Goal: Task Accomplishment & Management: Complete application form

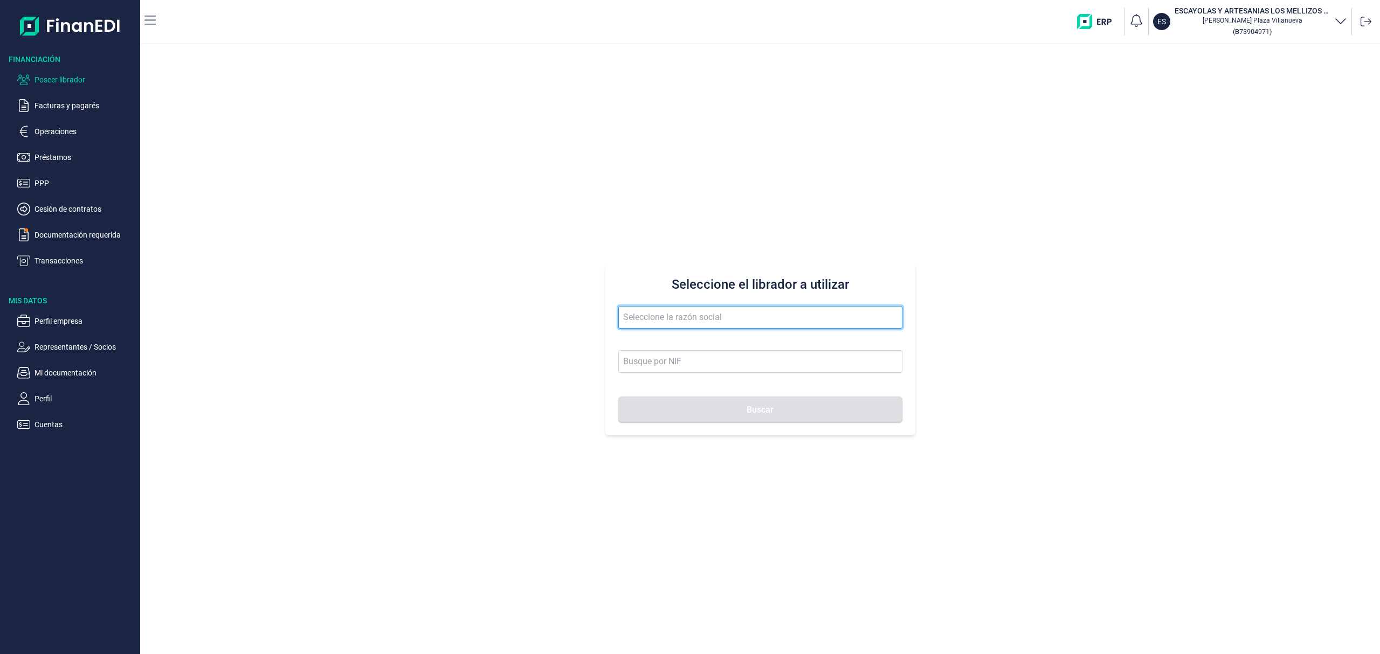
click at [673, 322] on input "text" at bounding box center [760, 317] width 284 height 23
drag, startPoint x: 671, startPoint y: 324, endPoint x: 293, endPoint y: 158, distance: 412.7
click at [322, 257] on div "Seleccione el librador a utilizar el arte de Buscar" at bounding box center [760, 349] width 1240 height 610
drag, startPoint x: 709, startPoint y: 361, endPoint x: 722, endPoint y: 390, distance: 31.9
click at [710, 363] on li "BERMAÑA CONSTRUCCIONES SL" at bounding box center [760, 366] width 284 height 22
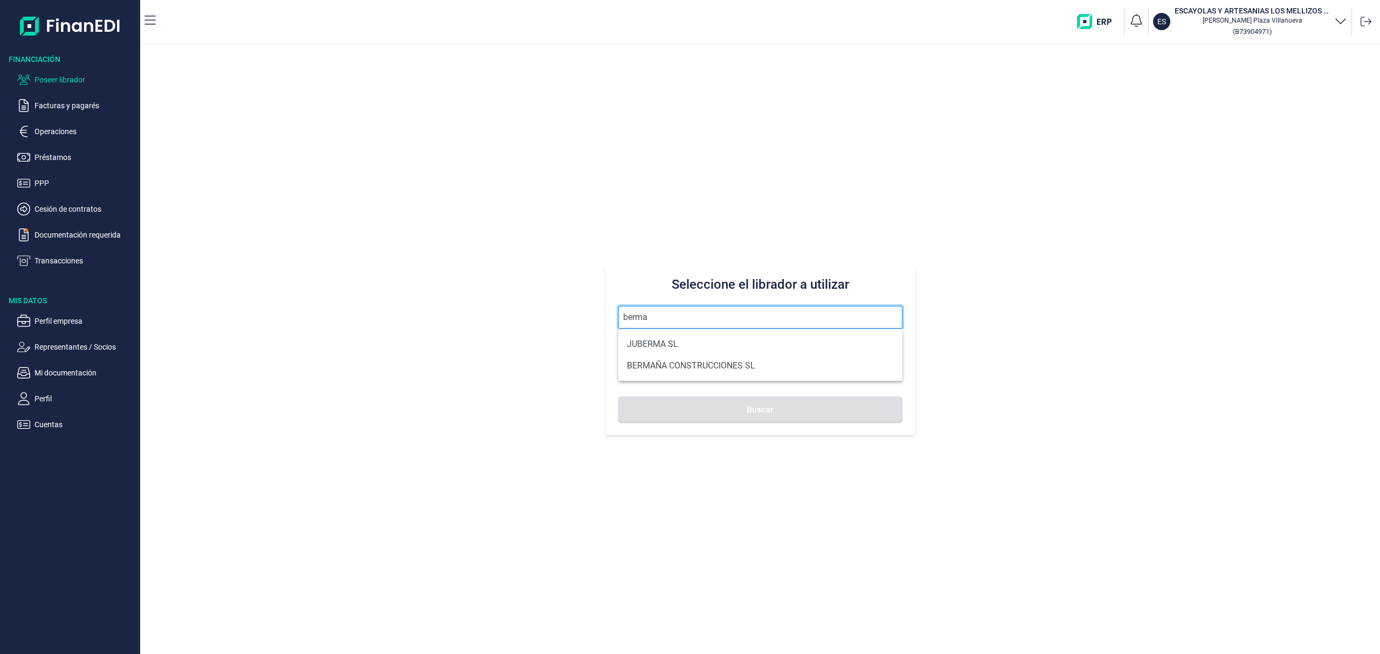
type input "BERMAÑA CONSTRUCCIONES SL"
type input "B42927616"
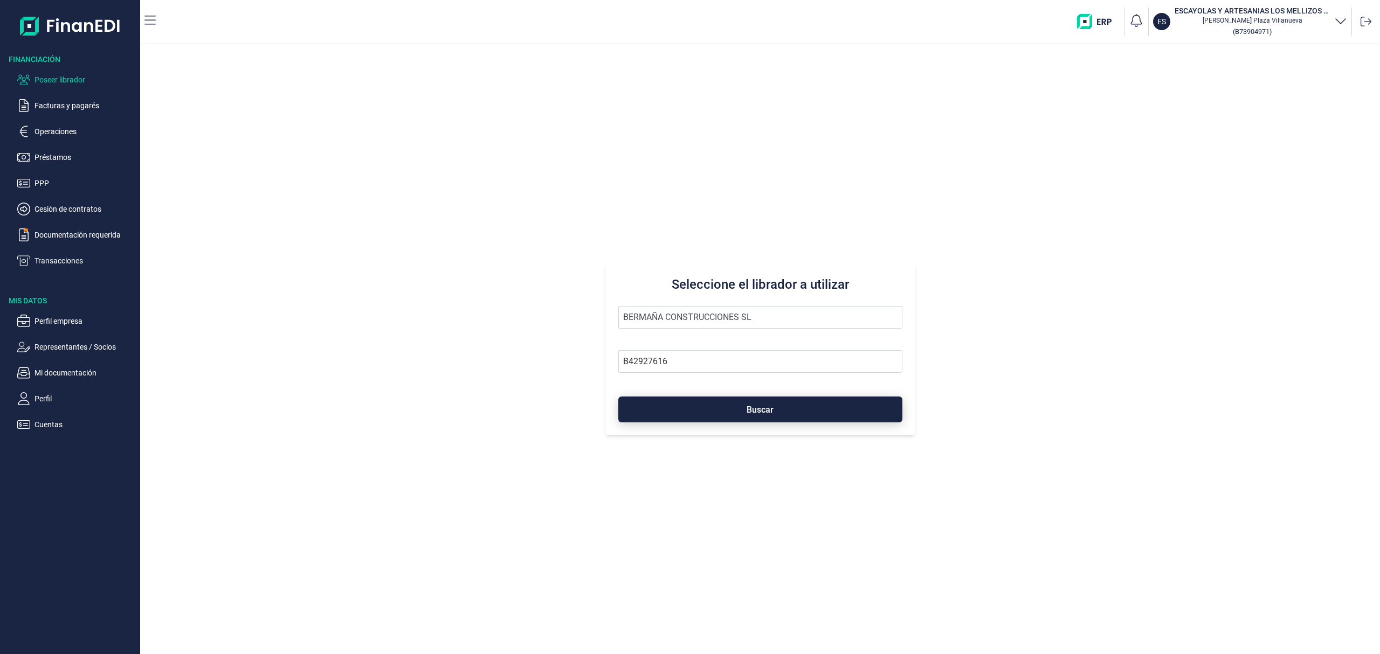
click at [722, 401] on button "Buscar" at bounding box center [760, 410] width 284 height 26
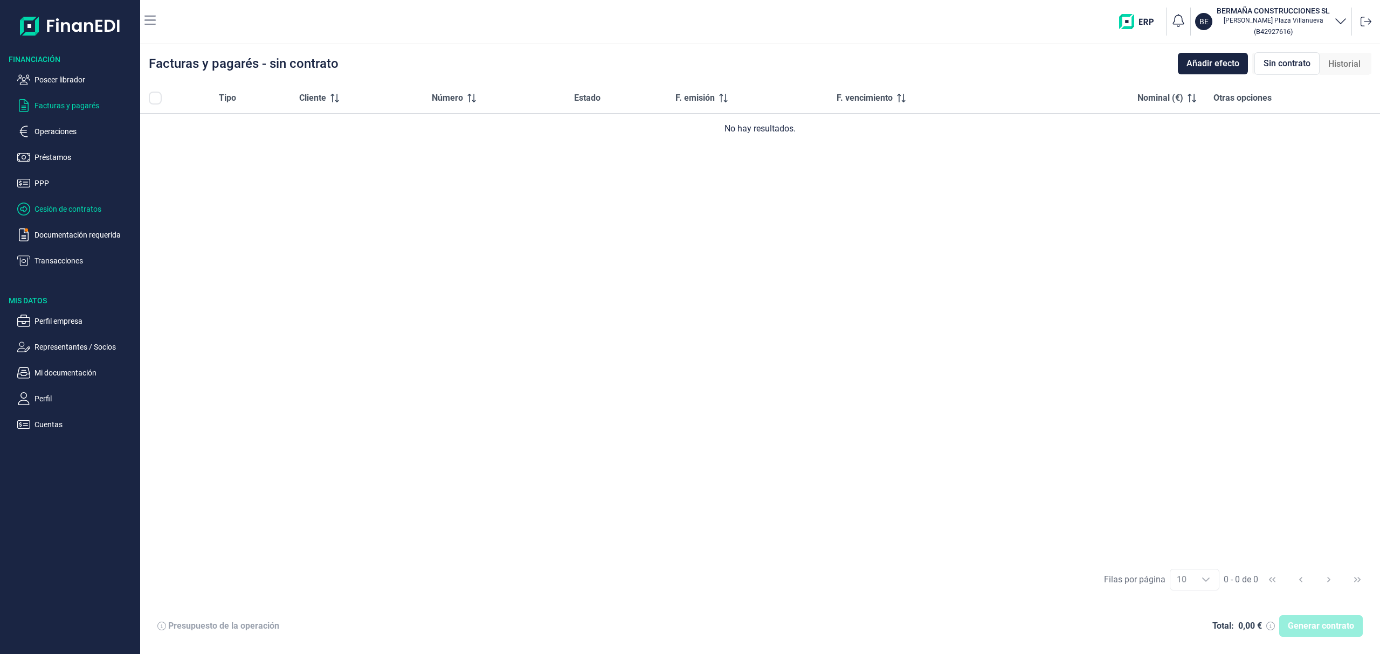
click at [74, 210] on p "Cesión de contratos" at bounding box center [84, 209] width 101 height 13
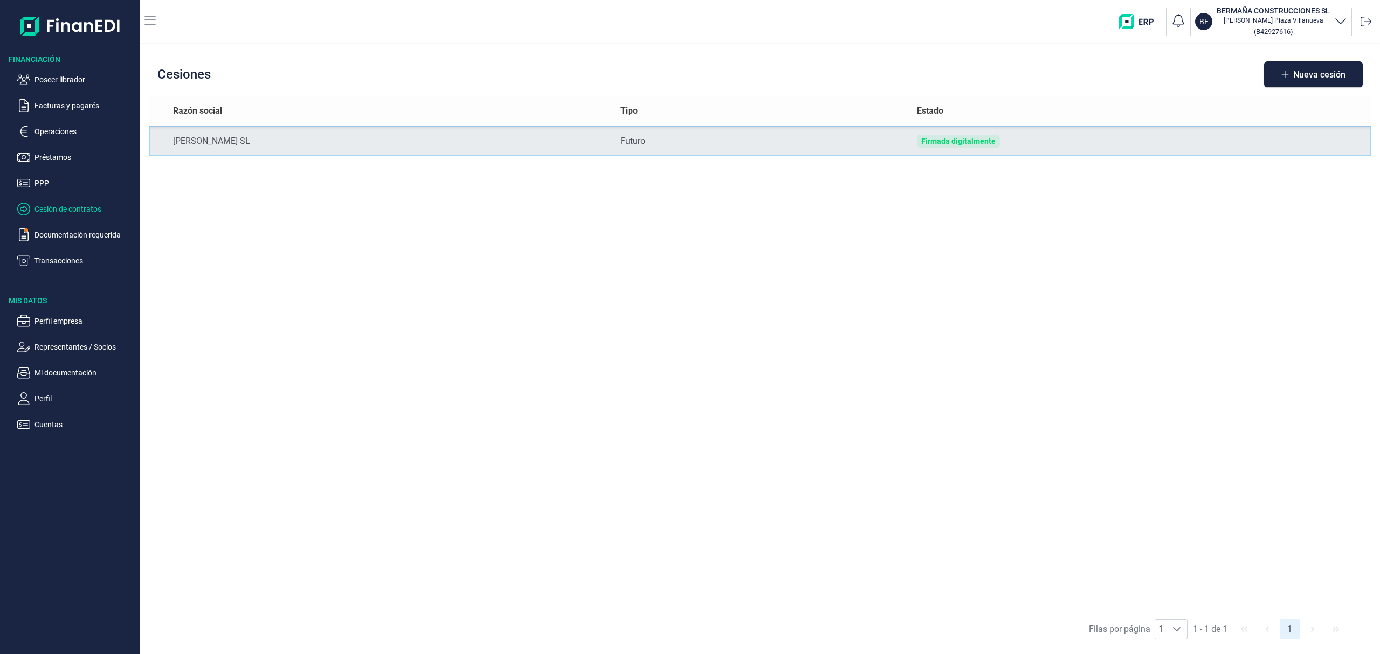
click at [955, 141] on div "Firmada digitalmente" at bounding box center [958, 141] width 74 height 9
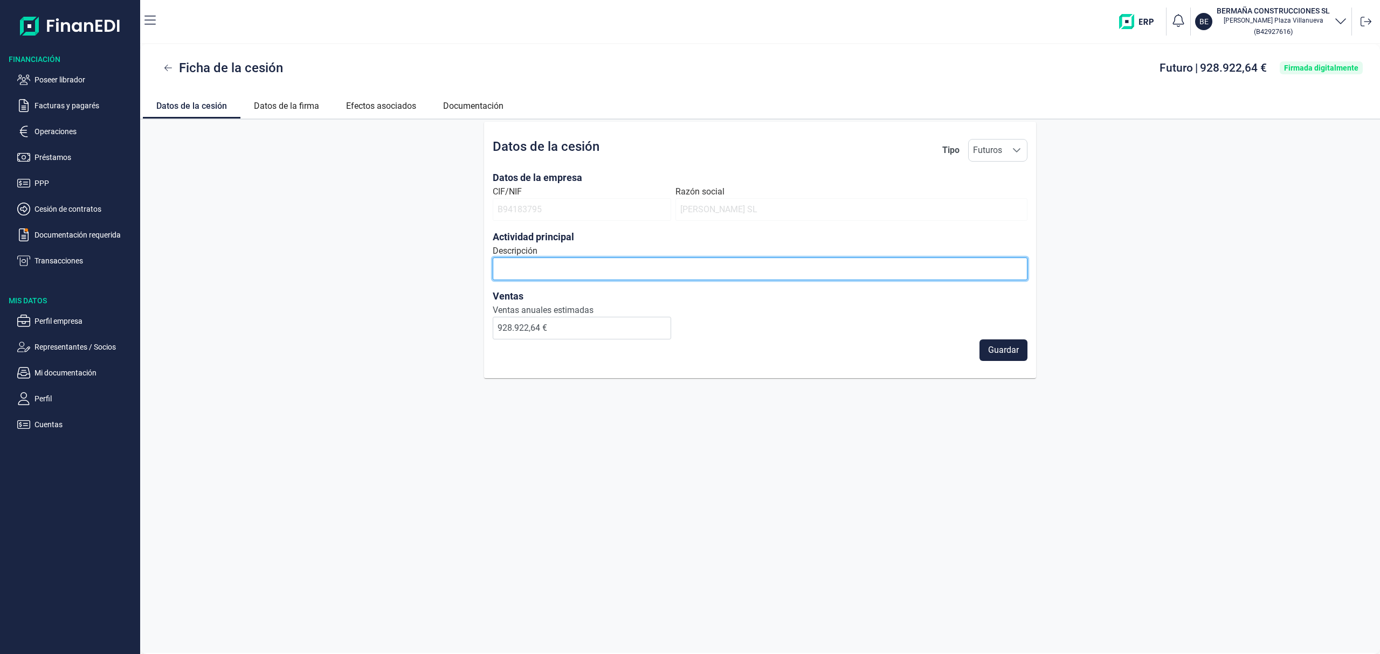
click at [583, 270] on input "Descripción" at bounding box center [760, 269] width 535 height 23
type input "Construcción"
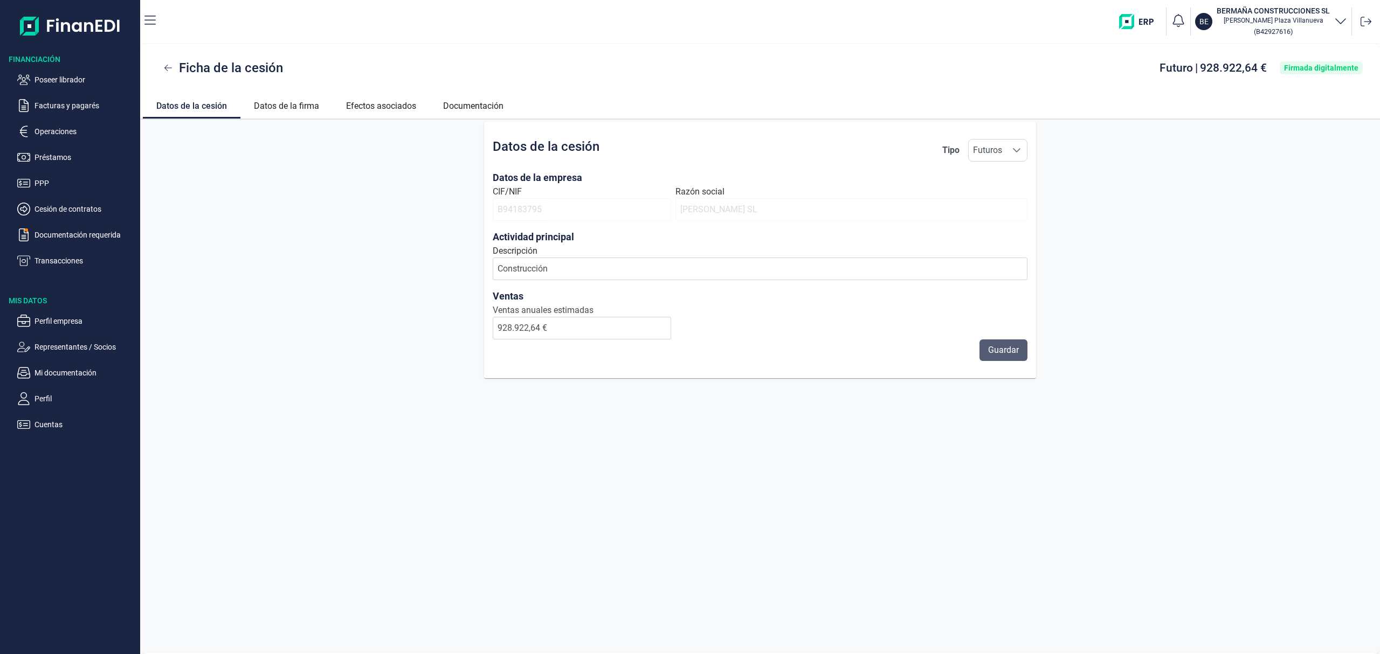
click at [1010, 354] on span "Guardar" at bounding box center [1003, 350] width 31 height 13
click at [274, 108] on link "Datos de la firma" at bounding box center [286, 105] width 92 height 26
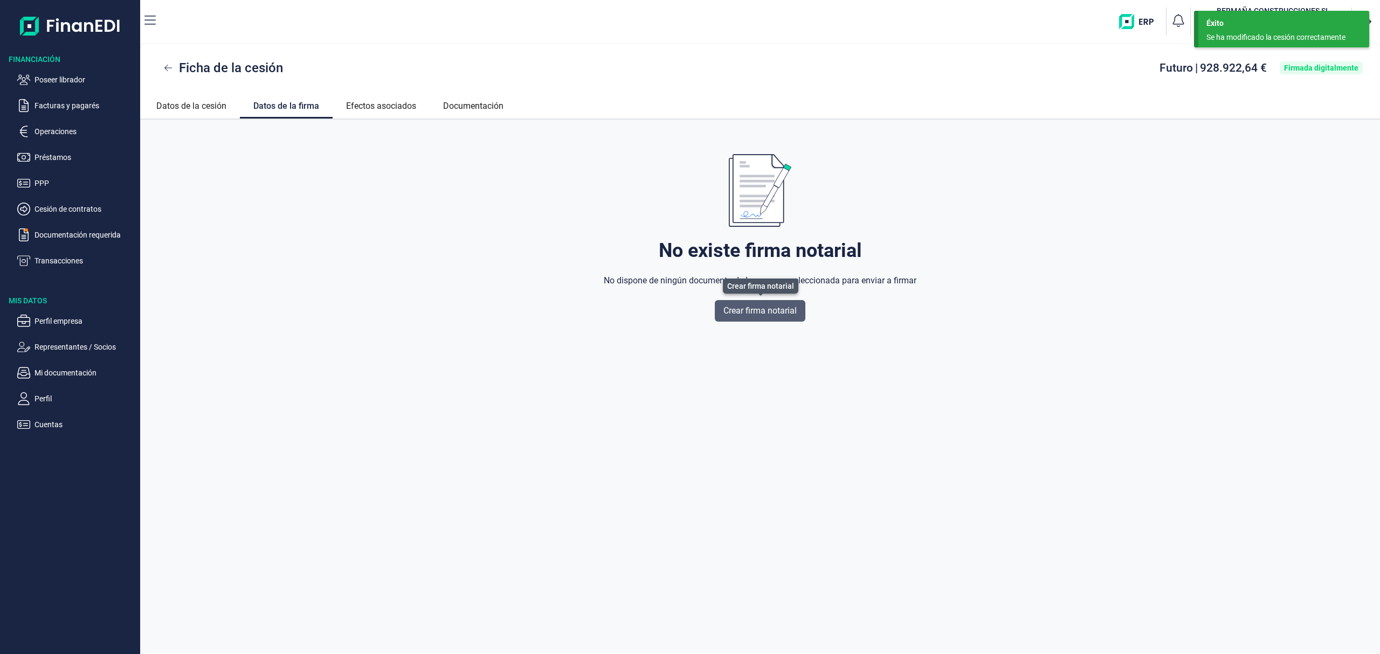
click at [788, 307] on span "Crear firma notarial" at bounding box center [759, 311] width 73 height 13
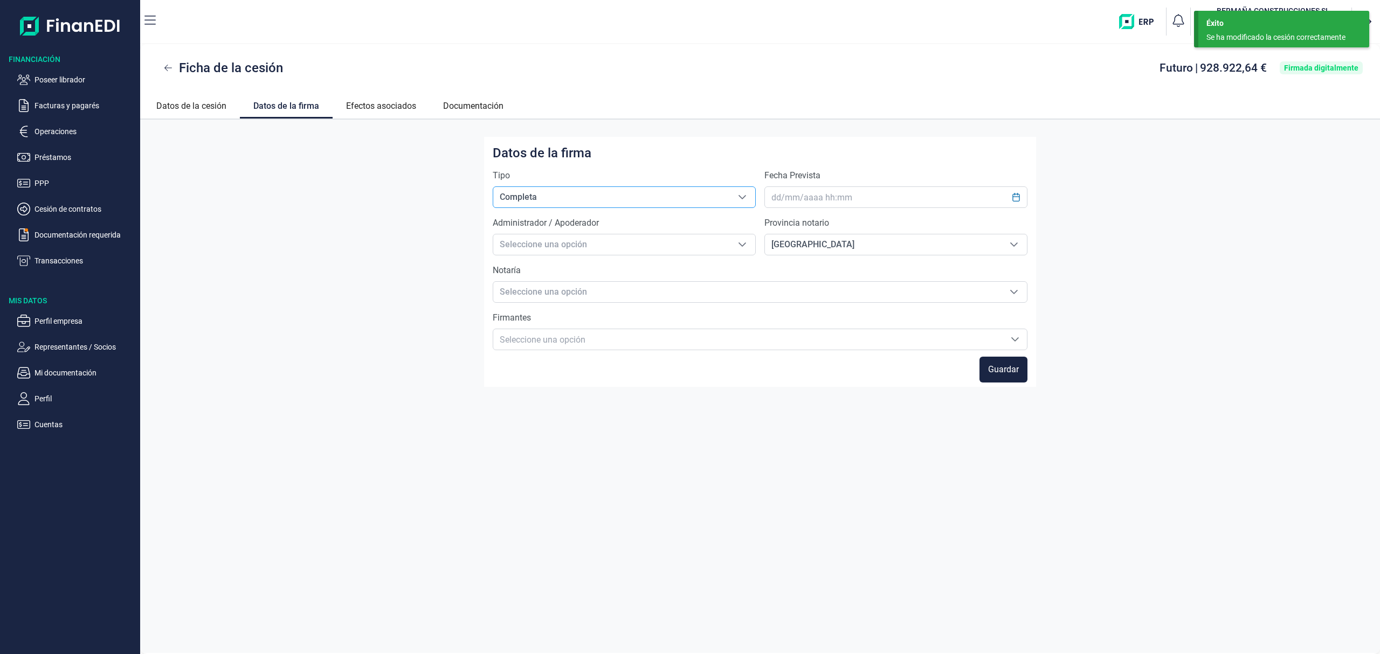
click at [687, 196] on span "Completa" at bounding box center [611, 197] width 236 height 20
click at [543, 221] on li "Parcial" at bounding box center [624, 221] width 263 height 26
type input "Parcial"
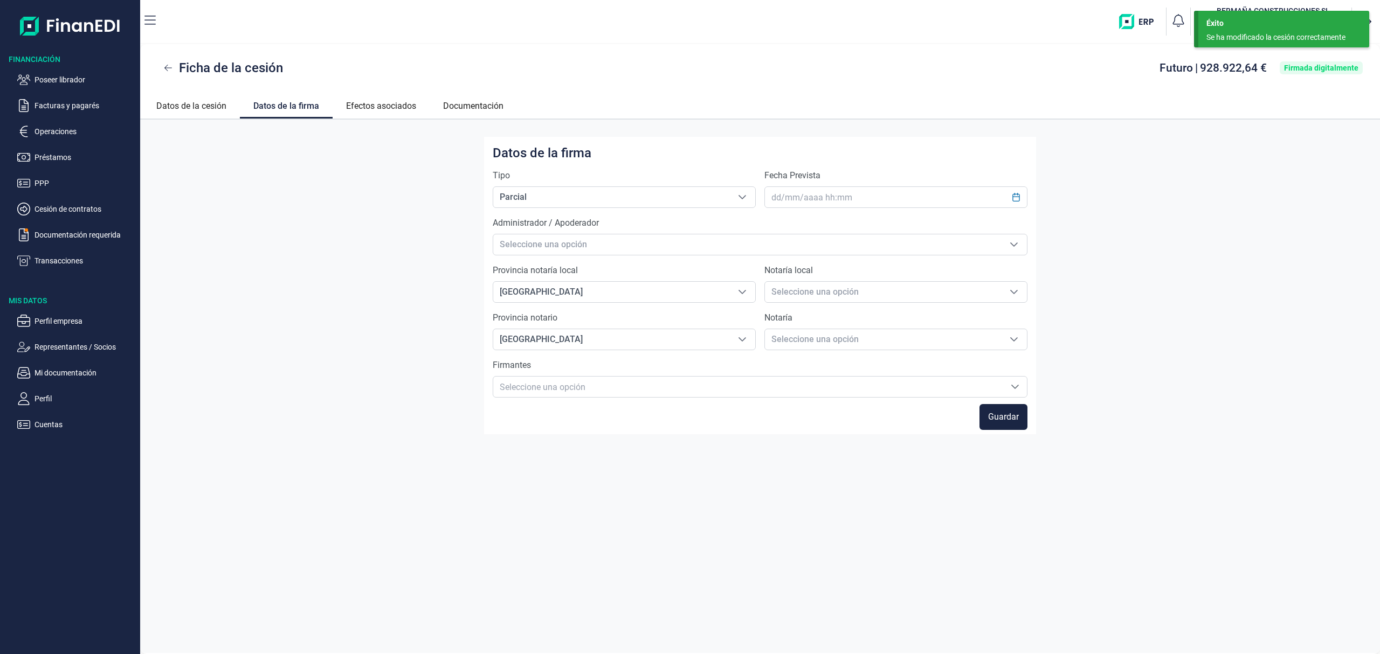
click at [823, 183] on div "Fecha Prevista" at bounding box center [895, 188] width 263 height 39
click at [817, 199] on input "text" at bounding box center [895, 198] width 263 height 22
click at [1021, 192] on button "Choose Date" at bounding box center [1016, 197] width 20 height 19
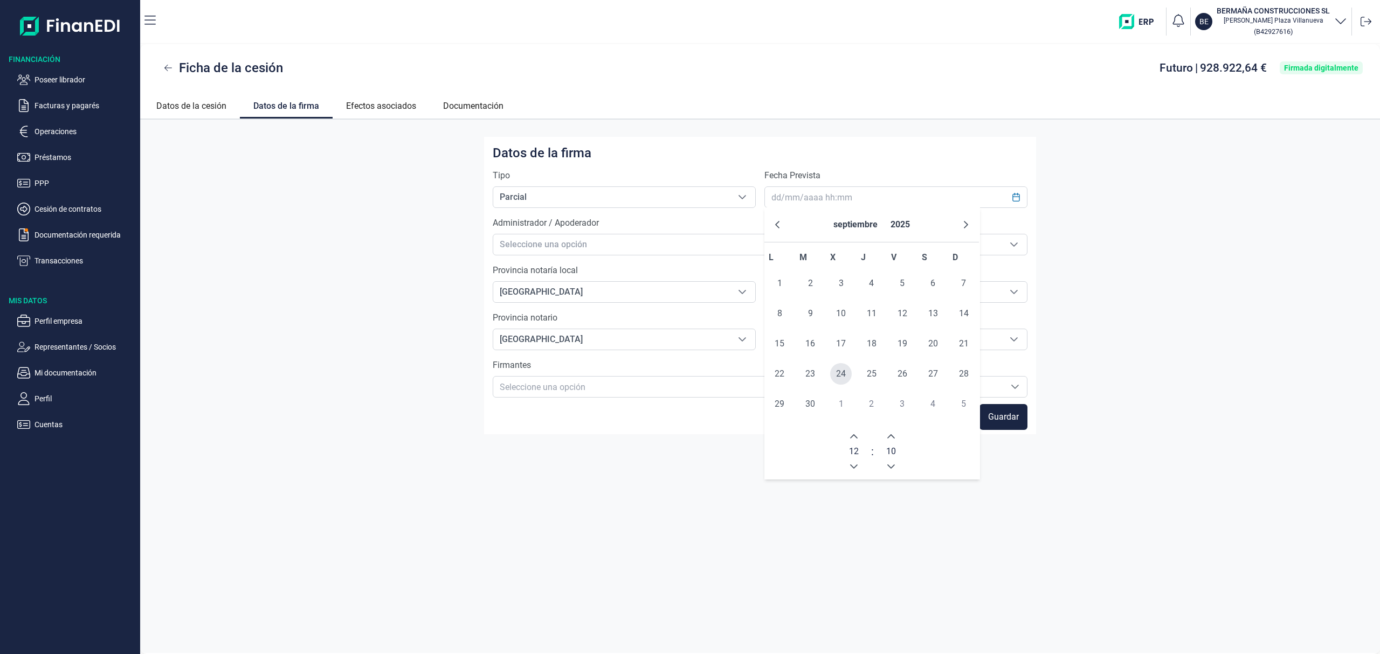
click at [840, 370] on span "24" at bounding box center [841, 374] width 22 height 22
type input "[DATE] 12:10"
click at [839, 378] on span "24" at bounding box center [841, 374] width 22 height 22
click at [653, 239] on span "Seleccione una opción" at bounding box center [747, 244] width 508 height 20
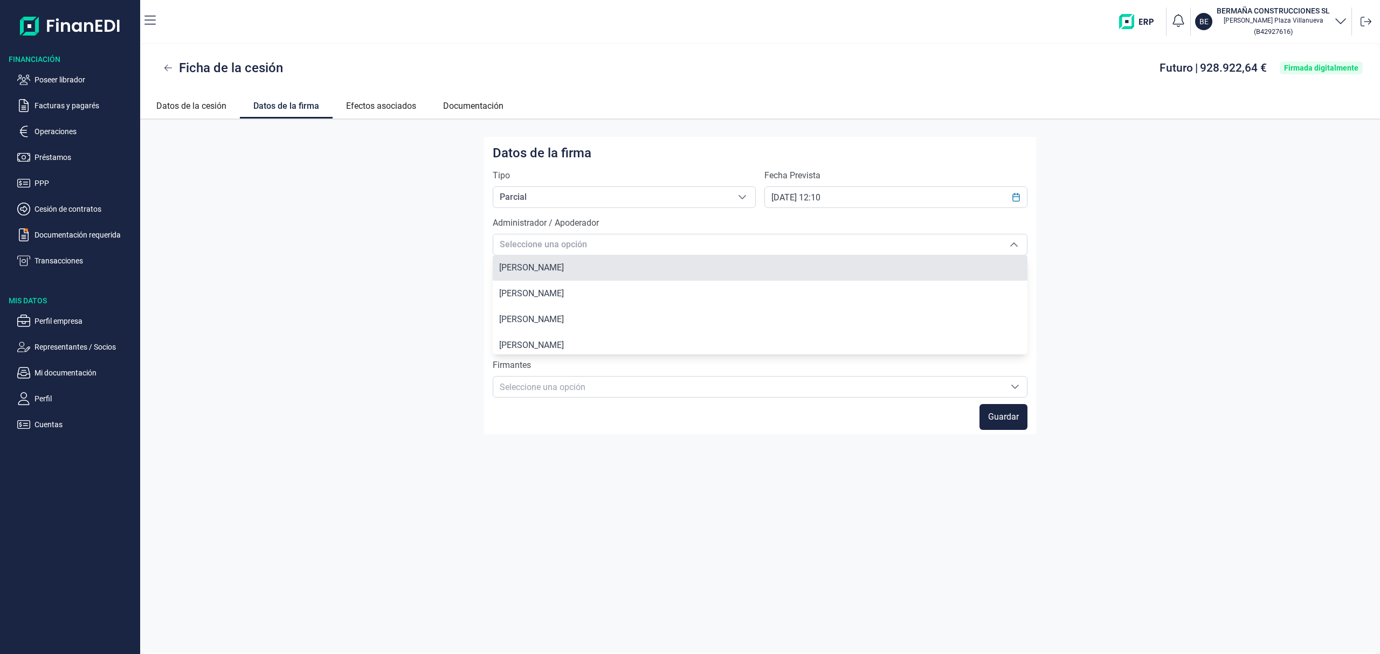
click at [560, 263] on span "[PERSON_NAME]" at bounding box center [531, 268] width 65 height 10
type input "[PERSON_NAME]"
